Goal: Find specific page/section: Find specific page/section

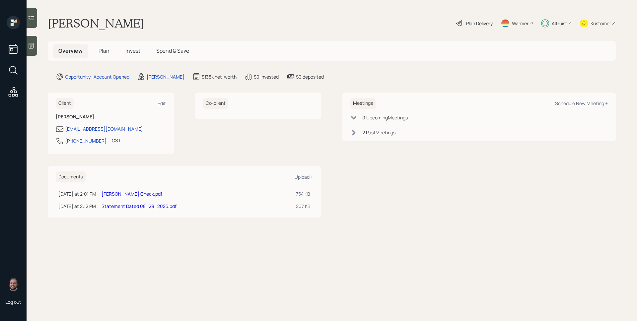
click at [558, 24] on div "Altruist" at bounding box center [560, 23] width 16 height 7
